Goal: Information Seeking & Learning: Learn about a topic

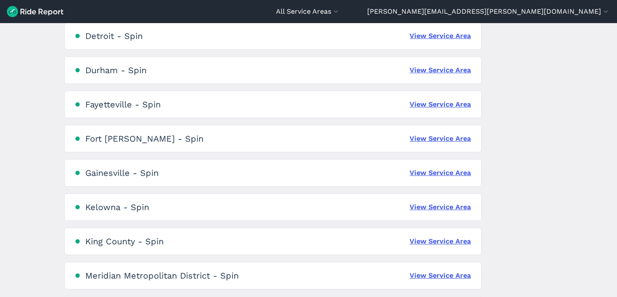
scroll to position [446, 0]
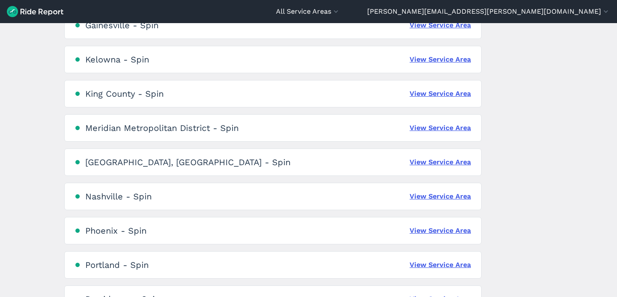
click at [428, 156] on div "[GEOGRAPHIC_DATA], [GEOGRAPHIC_DATA] - Spin View Service Area" at bounding box center [272, 162] width 417 height 27
click at [429, 159] on link "View Service Area" at bounding box center [440, 162] width 61 height 10
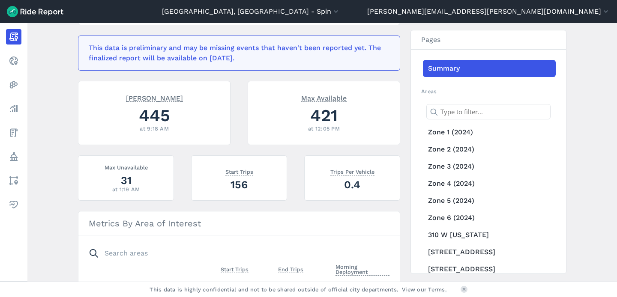
scroll to position [179, 0]
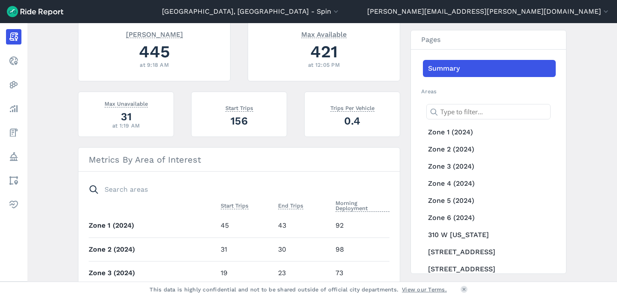
click at [206, 179] on section "Metrics By Area of Interest Start Trips End Trips Morning Deployment Zone 1 (20…" at bounding box center [239, 271] width 322 height 249
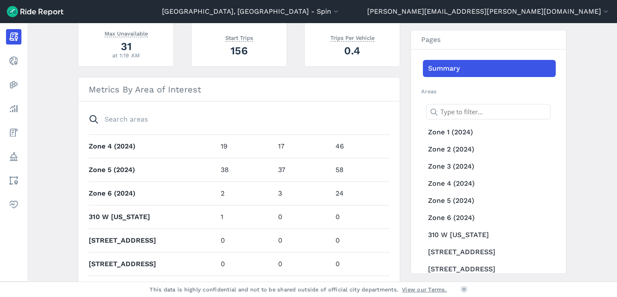
scroll to position [93, 0]
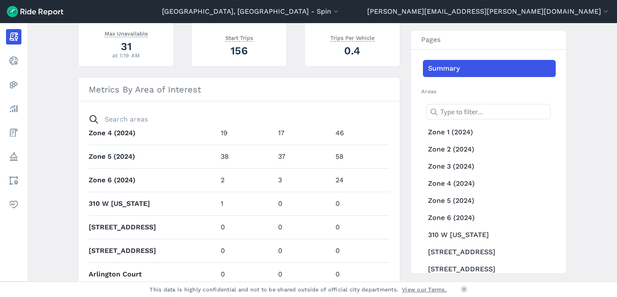
click at [199, 137] on th "Zone 4 (2024)" at bounding box center [153, 133] width 129 height 24
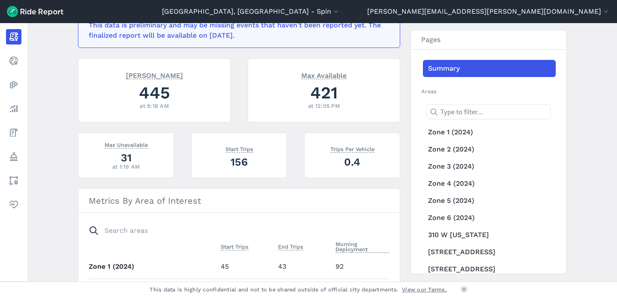
scroll to position [186, 0]
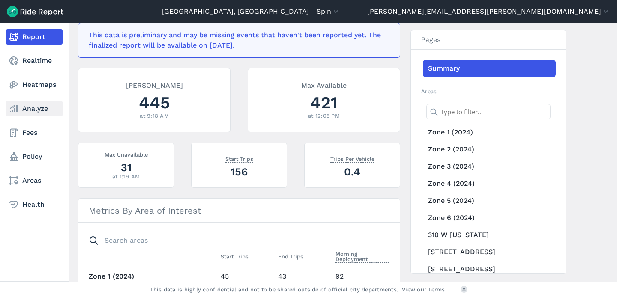
click at [18, 105] on icon at bounding box center [14, 109] width 10 height 10
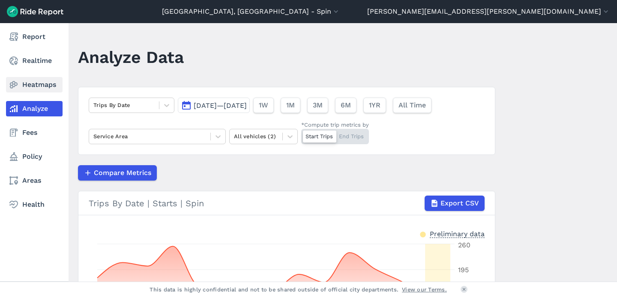
click at [39, 87] on link "Heatmaps" at bounding box center [34, 84] width 57 height 15
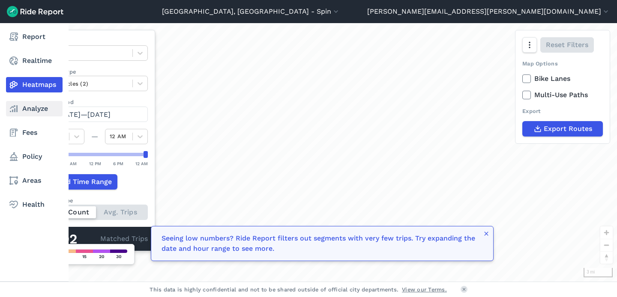
click at [33, 106] on link "Analyze" at bounding box center [34, 108] width 57 height 15
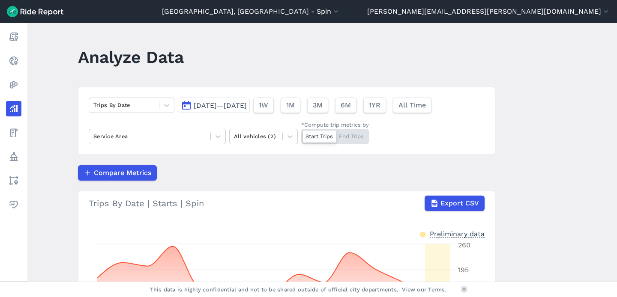
drag, startPoint x: 458, startPoint y: 13, endPoint x: 302, endPoint y: 36, distance: 157.2
click at [306, 35] on div "[GEOGRAPHIC_DATA], [GEOGRAPHIC_DATA] - Spin All Service Areas [GEOGRAPHIC_DATA]…" at bounding box center [308, 148] width 617 height 297
click at [84, 109] on div "Trips By Date [DATE]—[DATE] 1W 1M 3M 6M 1YR All Time Service Area All vehicles …" at bounding box center [286, 121] width 417 height 68
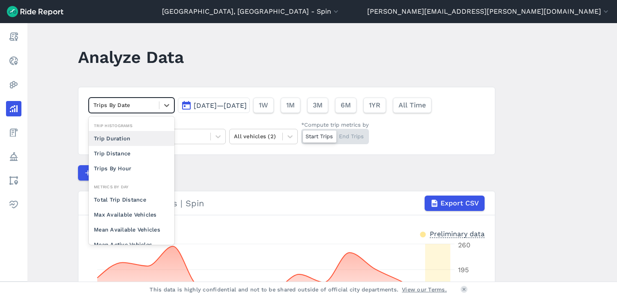
click at [96, 109] on div at bounding box center [123, 105] width 61 height 10
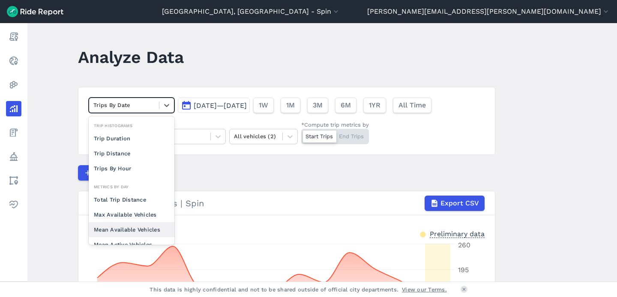
click at [135, 229] on div "Mean Available Vehicles" at bounding box center [132, 229] width 86 height 15
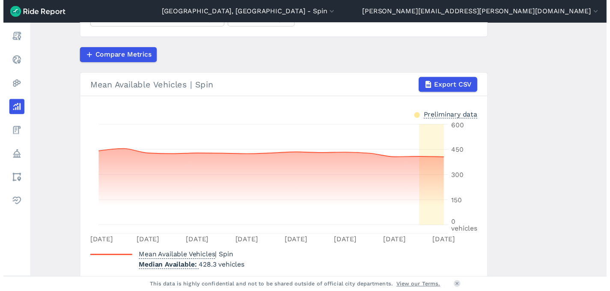
scroll to position [152, 0]
